Goal: Check status

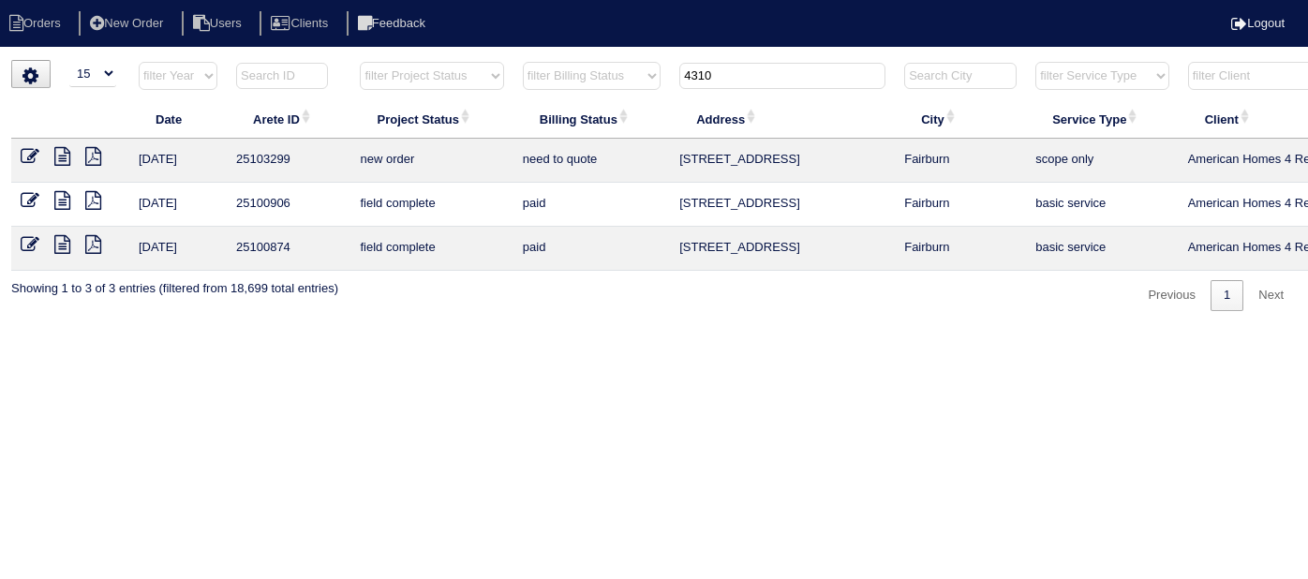
select select "15"
drag, startPoint x: 723, startPoint y: 83, endPoint x: 498, endPoint y: 82, distance: 224.8
click at [499, 82] on tr "filter Year -- Any Year -- 2025 2024 2023 2022 2021 2020 2019 filter Project St…" at bounding box center [822, 80] width 1623 height 38
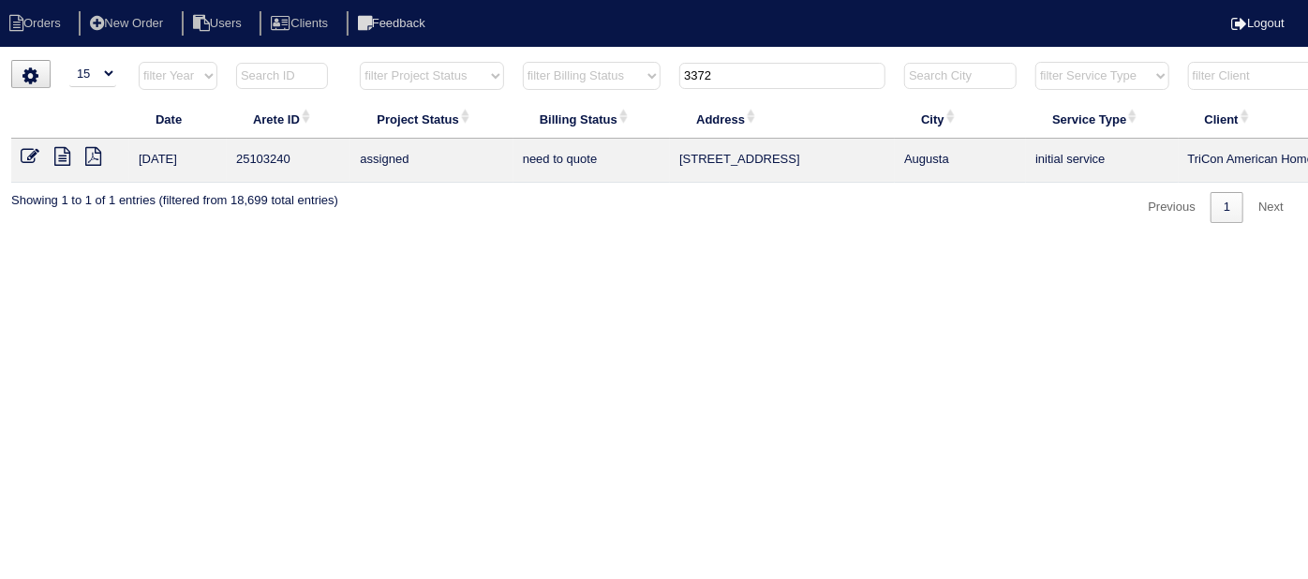
type input "3372"
click at [26, 157] on icon at bounding box center [30, 156] width 19 height 19
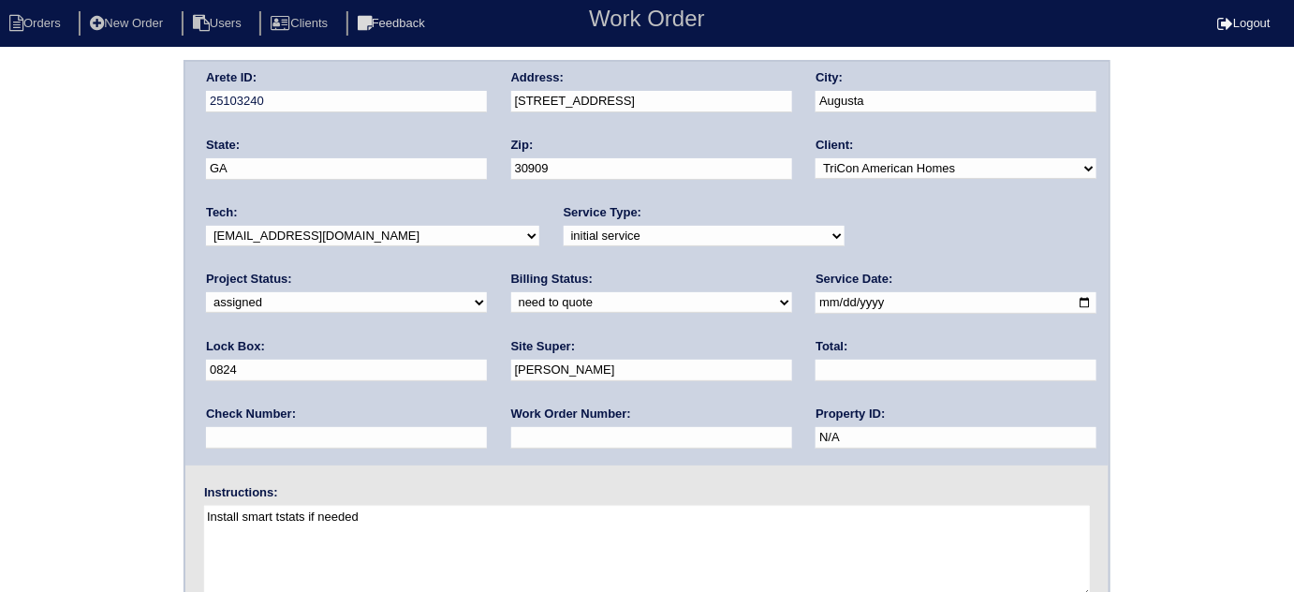
click at [133, 149] on div "Arete ID: 25103240 Address: [STREET_ADDRESS] City: [GEOGRAPHIC_DATA] State: [GE…" at bounding box center [647, 439] width 1294 height 758
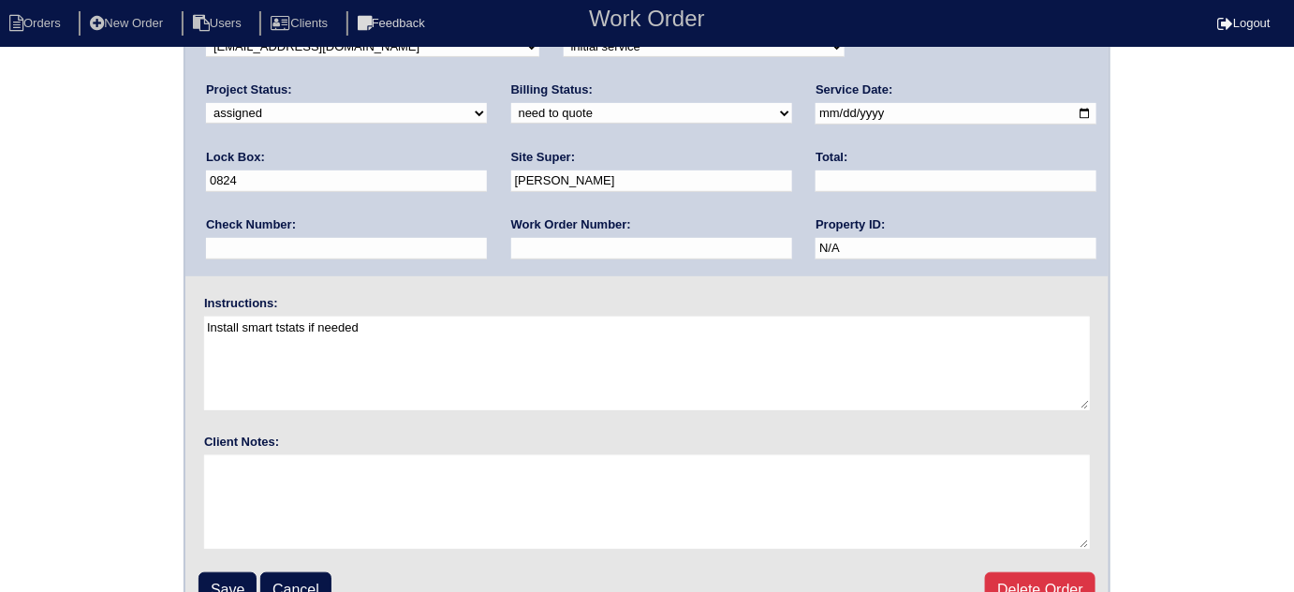
scroll to position [221, 0]
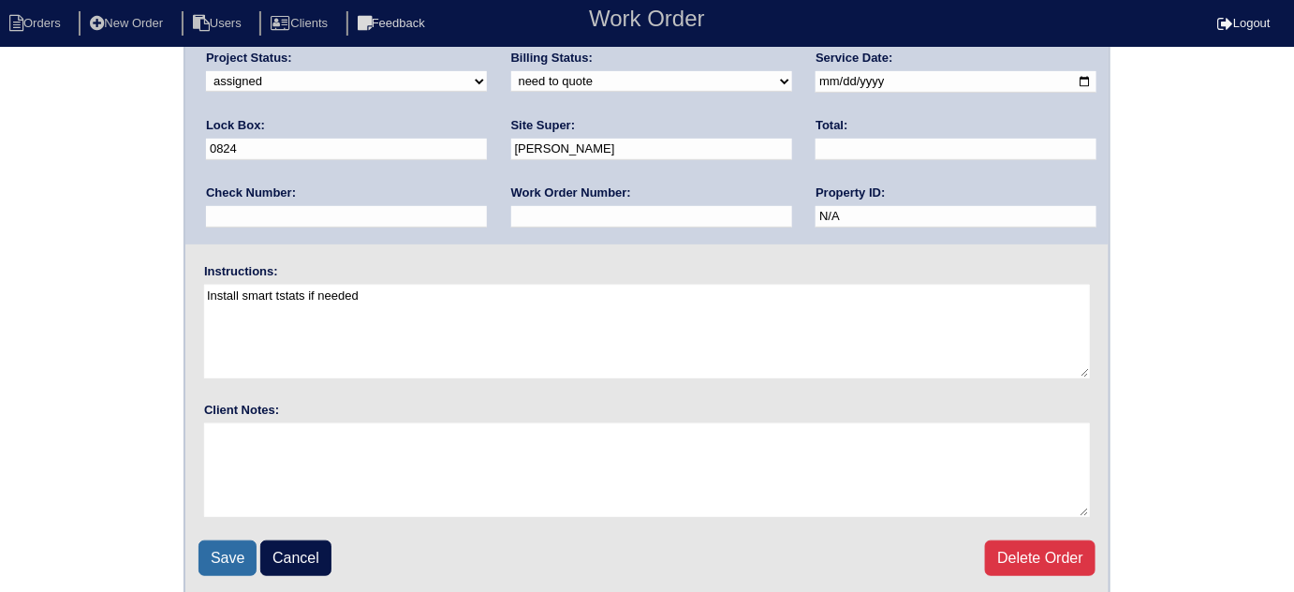
click at [217, 554] on input "Save" at bounding box center [228, 558] width 58 height 36
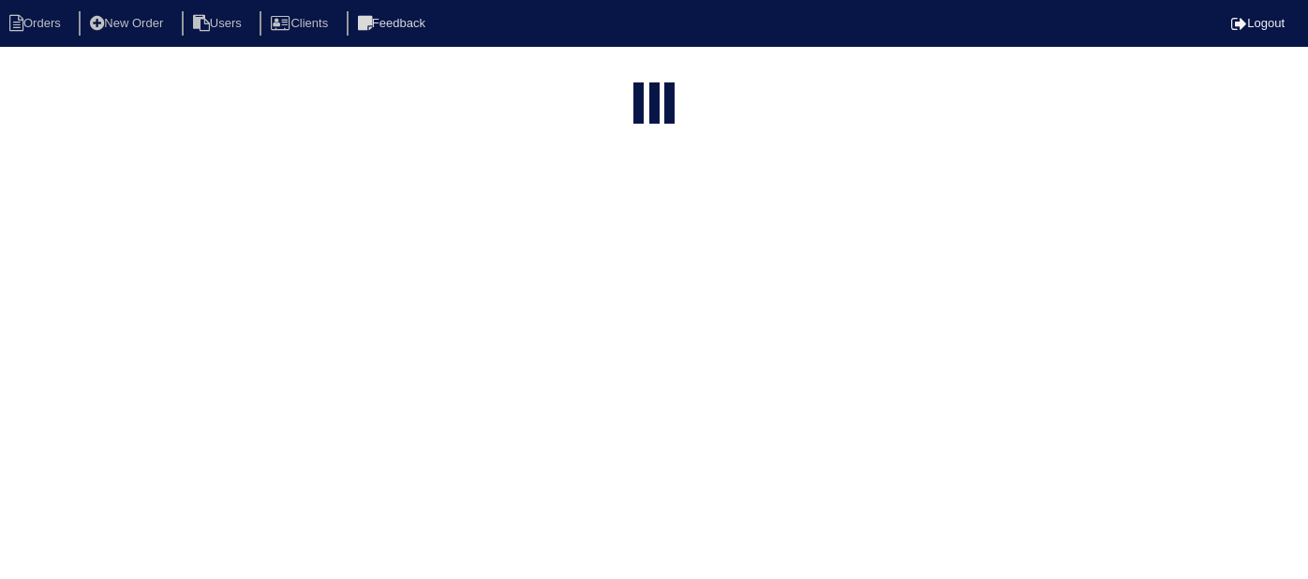
select select "15"
